Goal: Information Seeking & Learning: Understand process/instructions

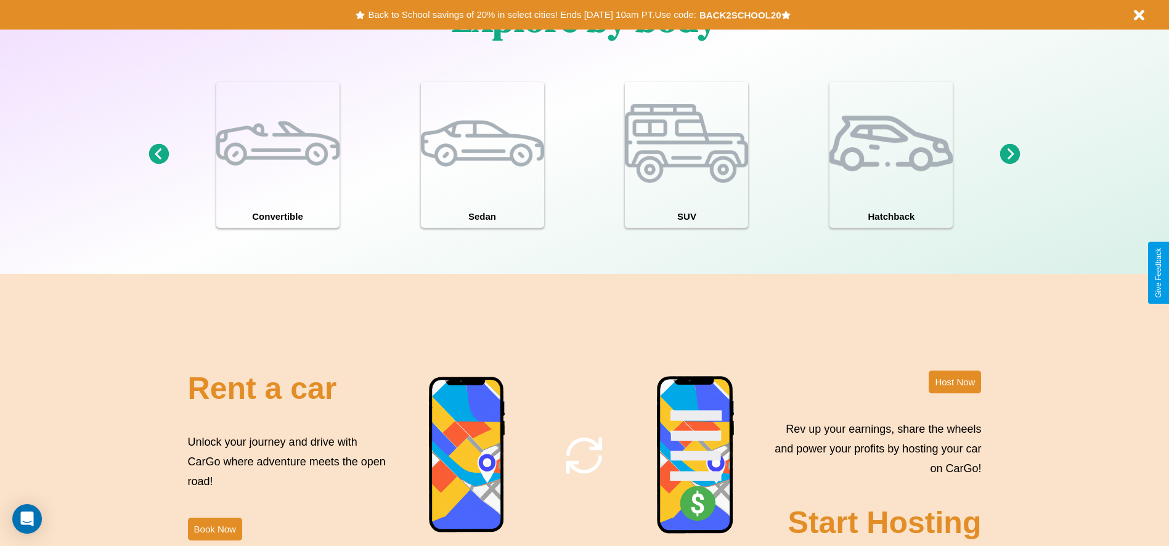
scroll to position [1767, 0]
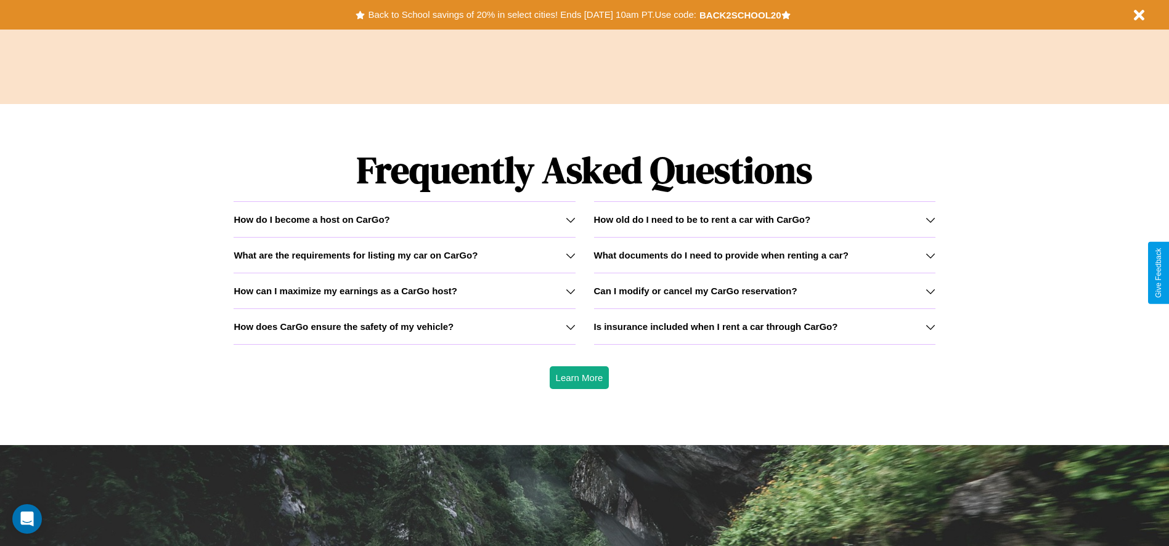
click at [570, 327] on icon at bounding box center [571, 327] width 10 height 10
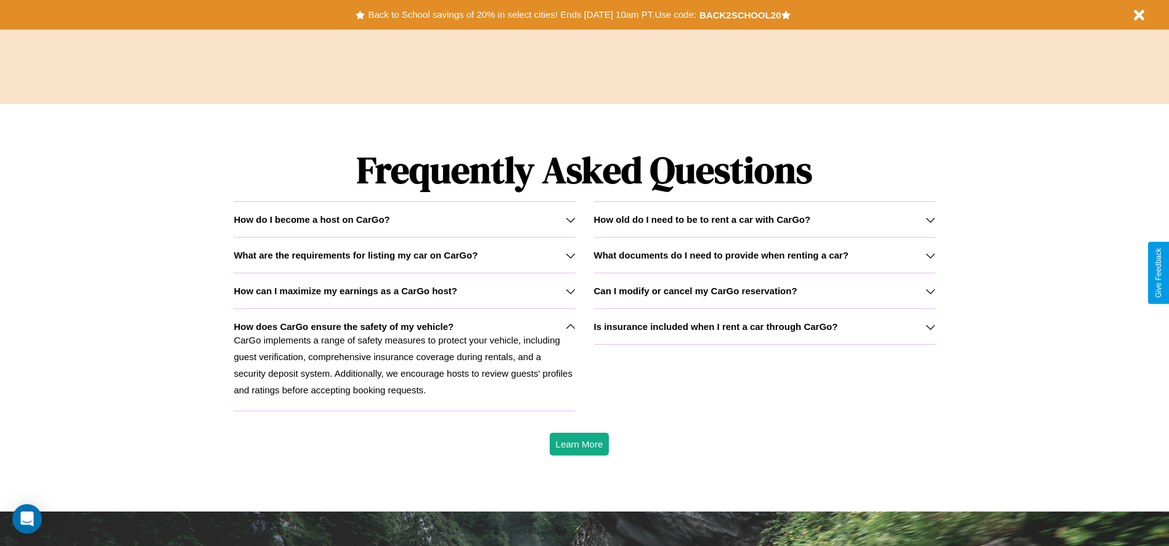
click at [930, 255] on icon at bounding box center [930, 256] width 10 height 10
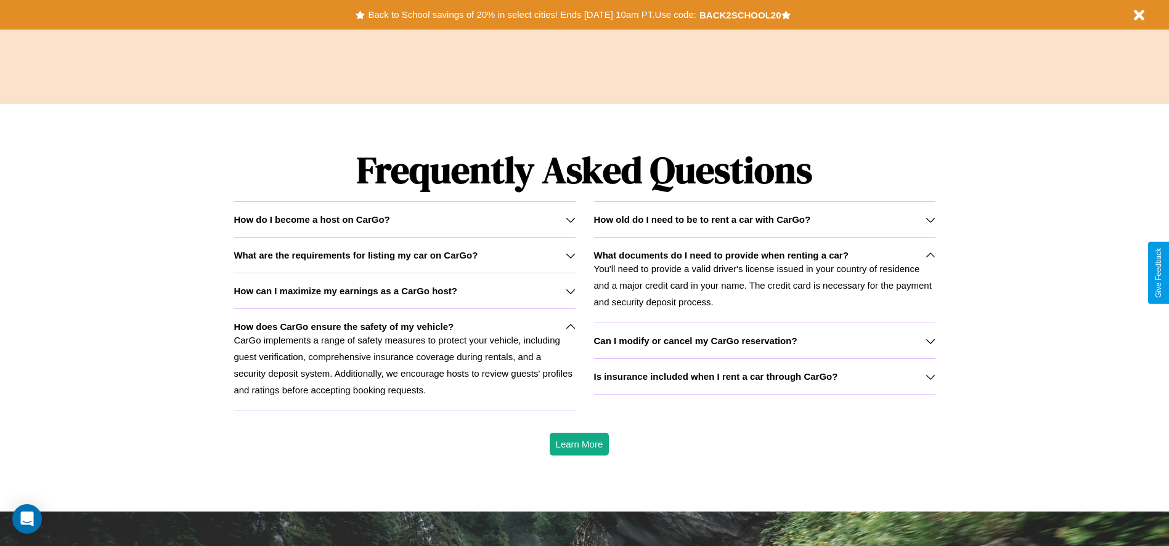
click at [404, 360] on p "CarGo implements a range of safety measures to protect your vehicle, including …" at bounding box center [403, 365] width 341 height 67
click at [764, 280] on p "You'll need to provide a valid driver's license issued in your country of resid…" at bounding box center [764, 286] width 341 height 50
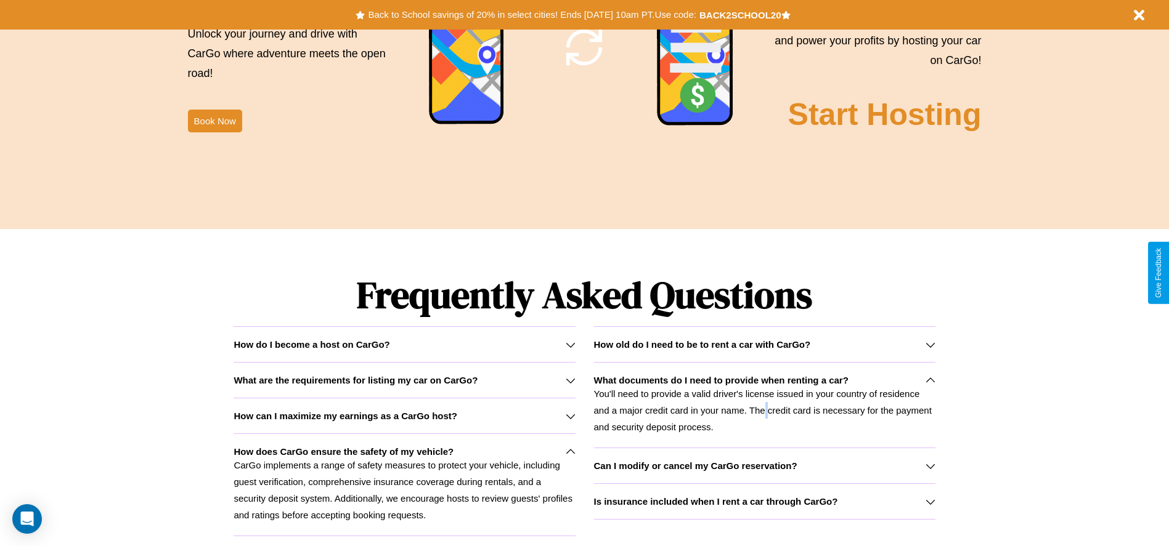
scroll to position [1490, 0]
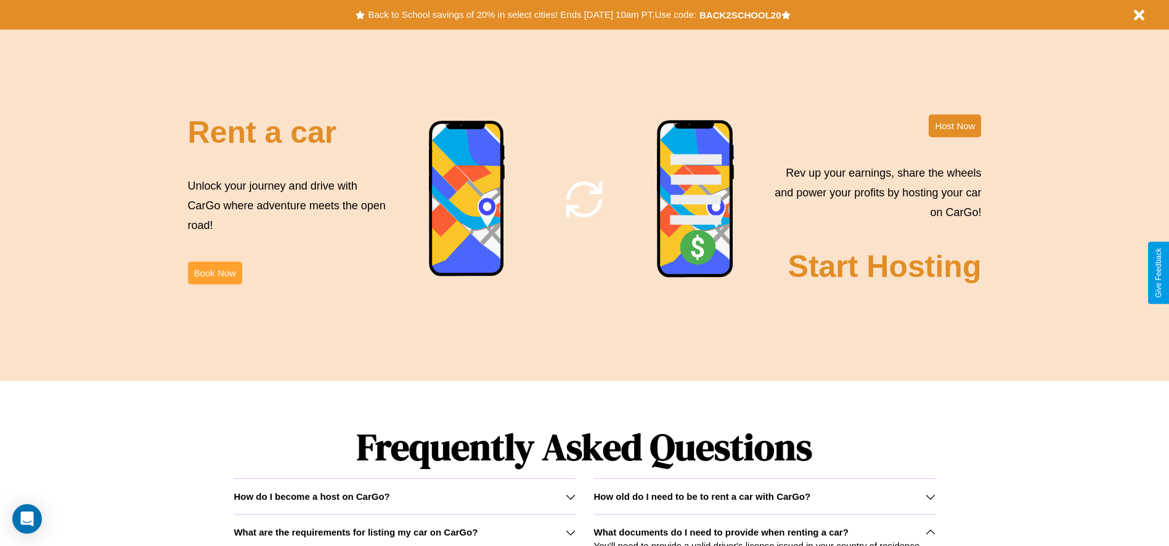
click at [214, 273] on button "Book Now" at bounding box center [215, 273] width 54 height 23
